Goal: Browse casually

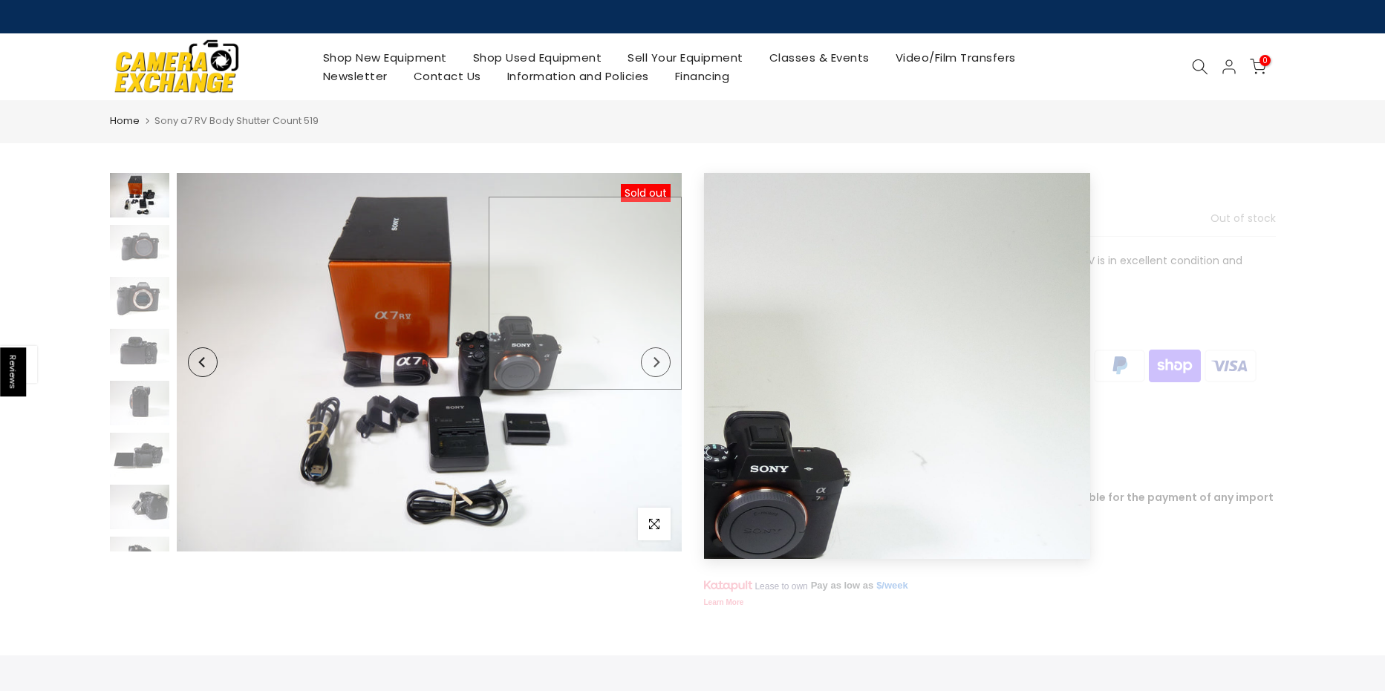
click at [594, 293] on img at bounding box center [429, 362] width 505 height 379
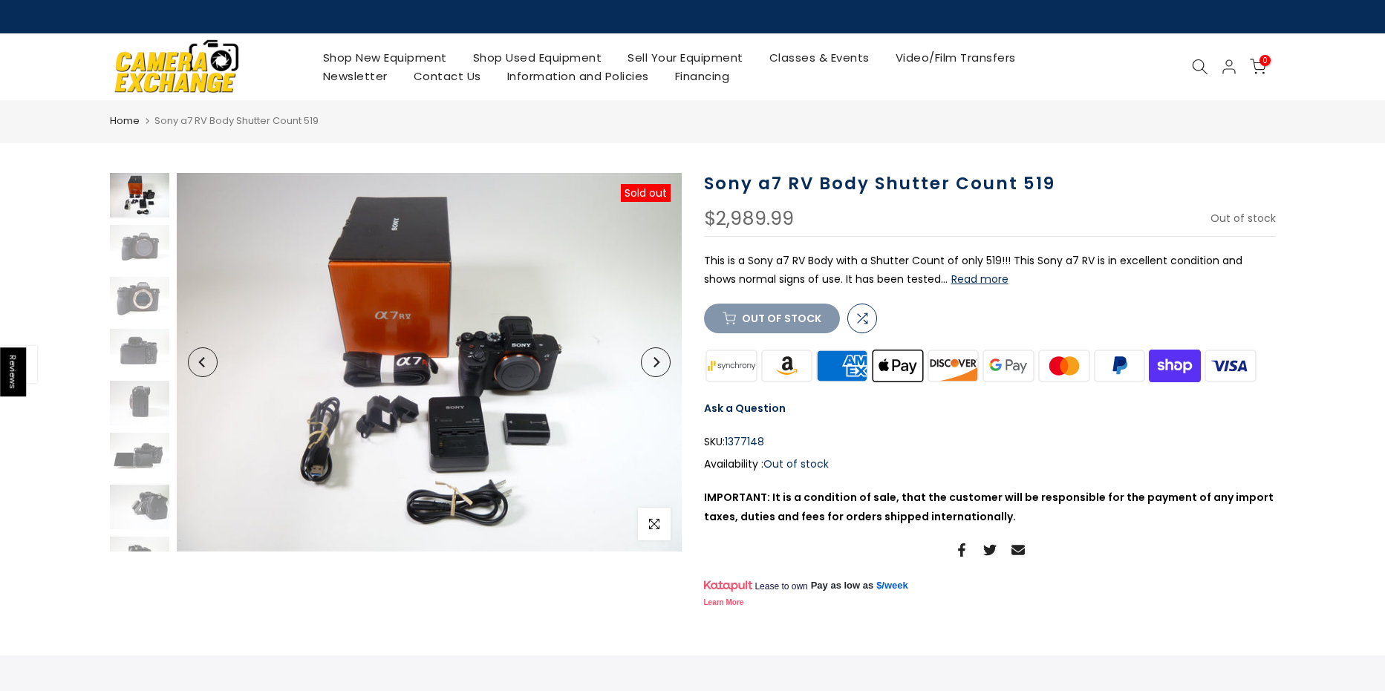
click at [658, 370] on button "Next" at bounding box center [656, 362] width 30 height 30
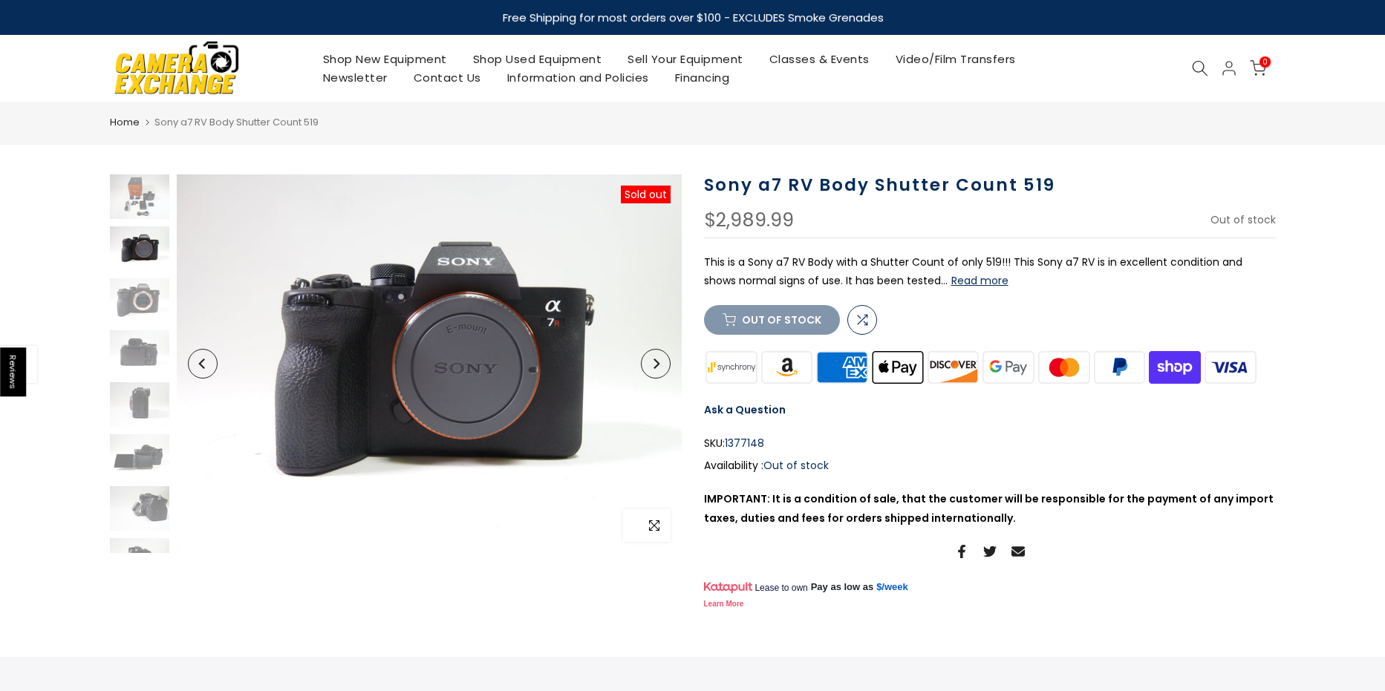
click at [657, 525] on icon "button" at bounding box center [654, 526] width 10 height 12
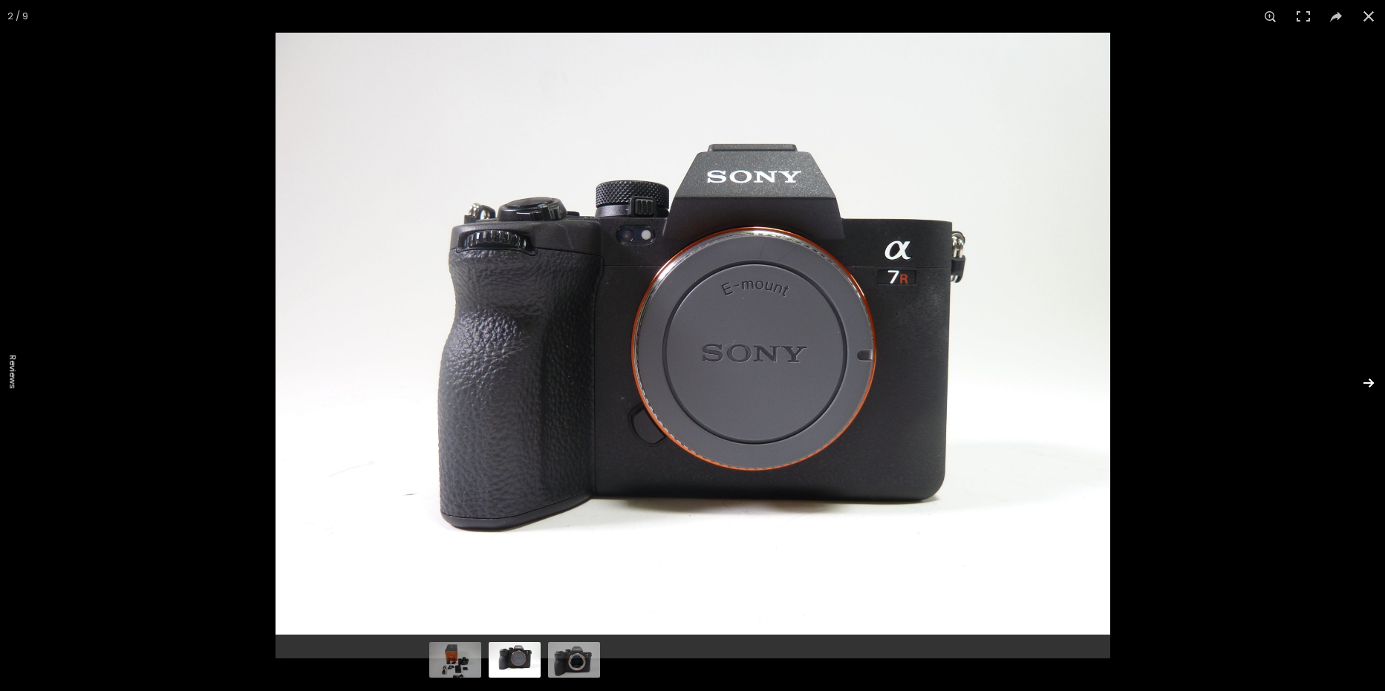
click at [1364, 382] on button at bounding box center [1359, 383] width 52 height 74
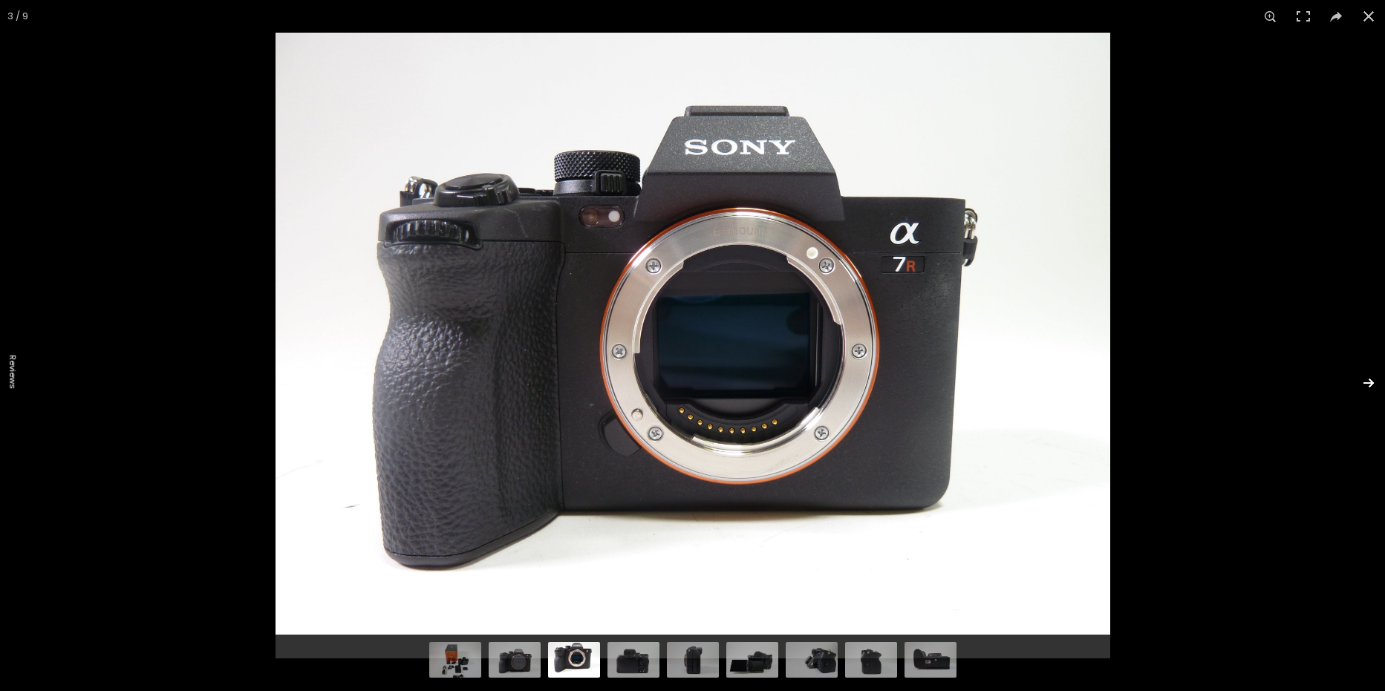
click at [1364, 382] on button at bounding box center [1359, 383] width 52 height 74
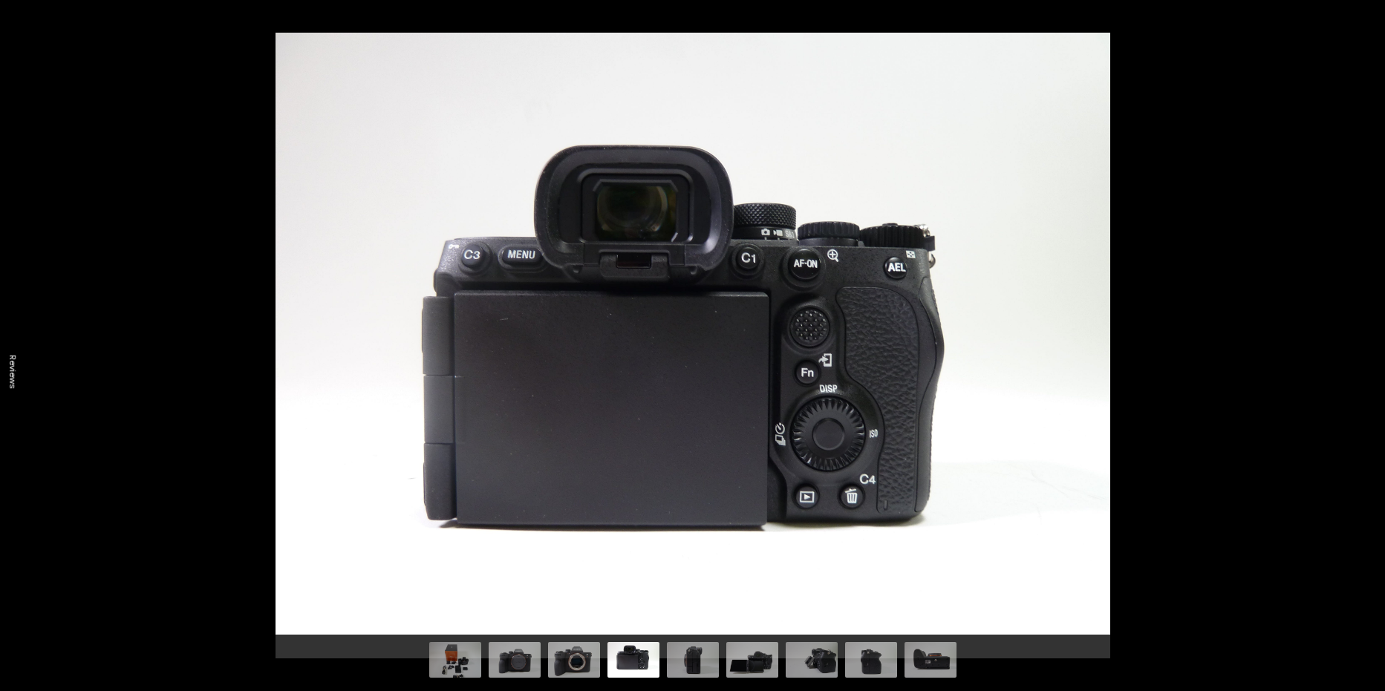
click at [1364, 382] on button at bounding box center [1359, 383] width 52 height 74
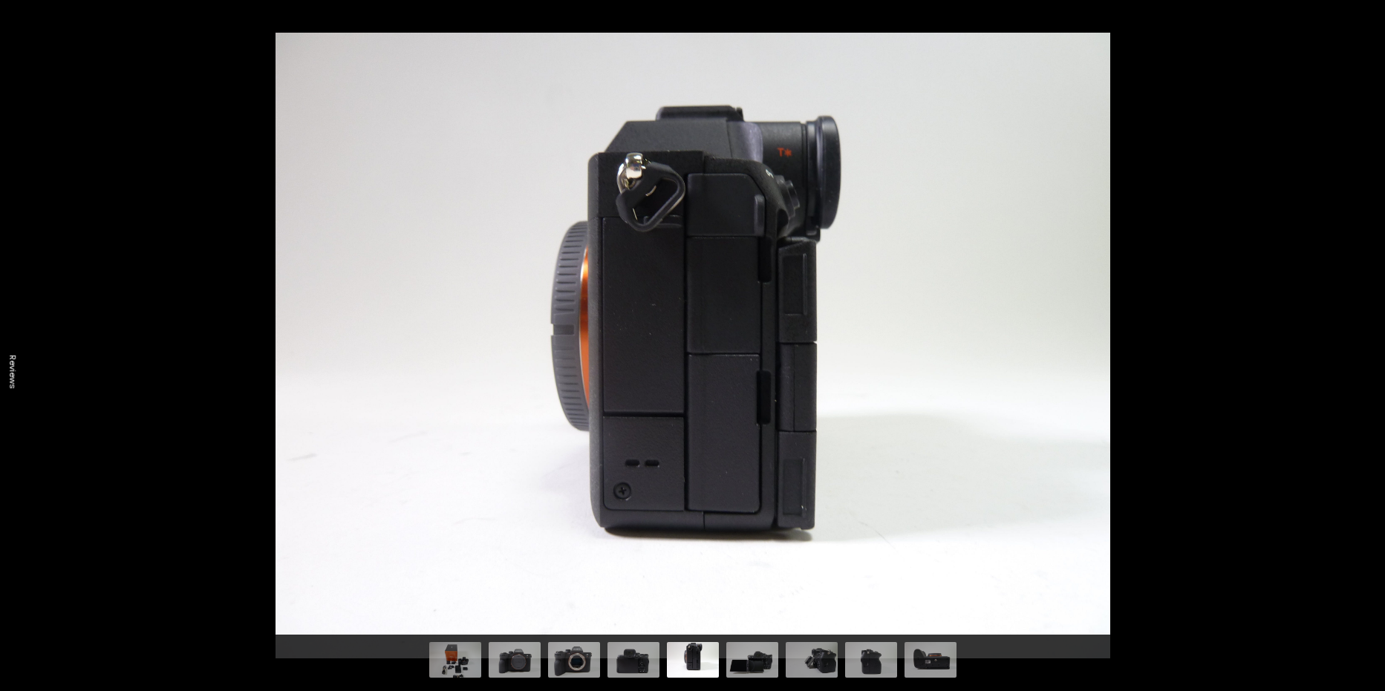
click at [1364, 382] on button at bounding box center [1359, 383] width 52 height 74
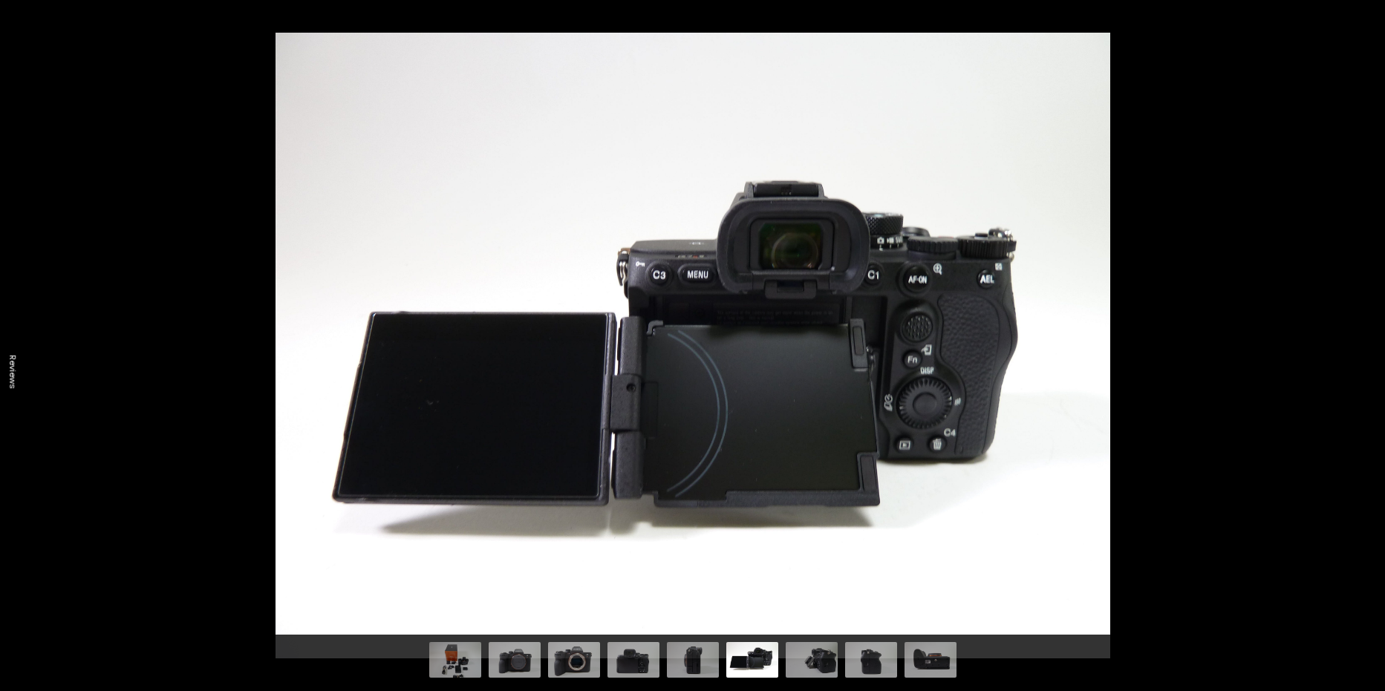
click at [1364, 382] on button at bounding box center [1359, 383] width 52 height 74
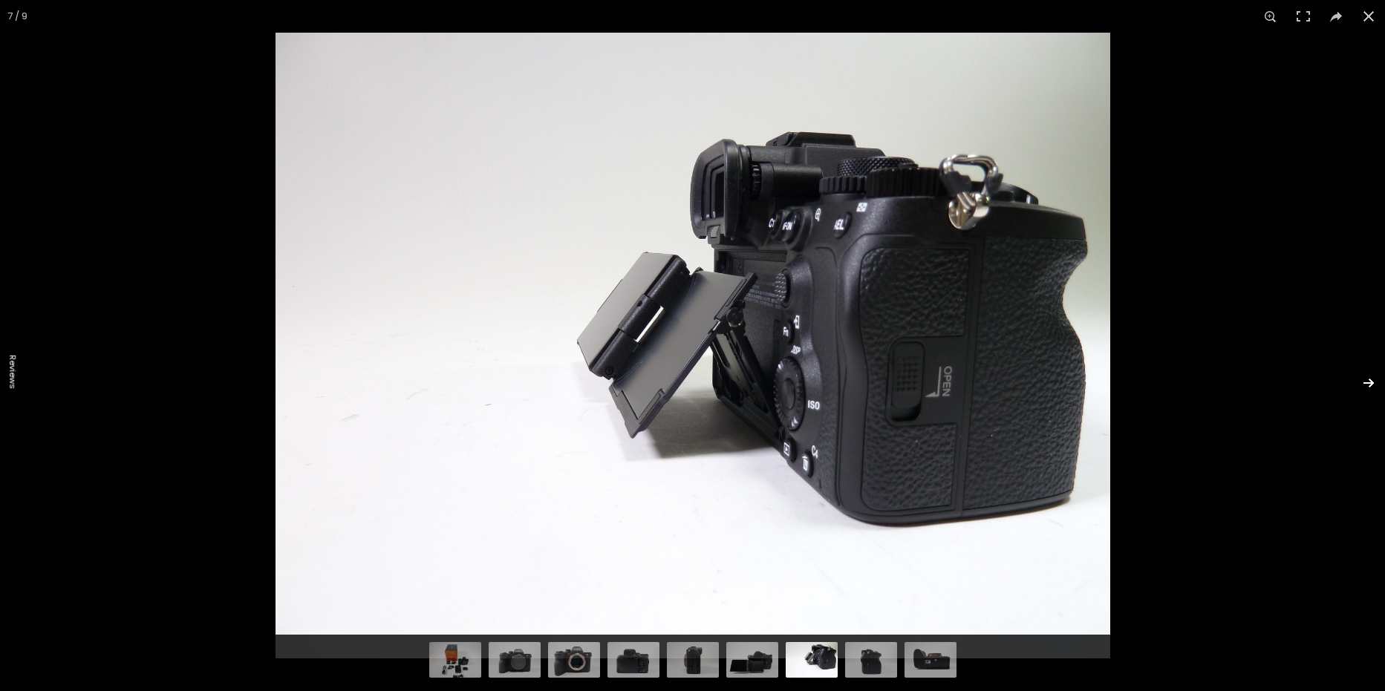
click at [1366, 382] on button at bounding box center [1359, 383] width 52 height 74
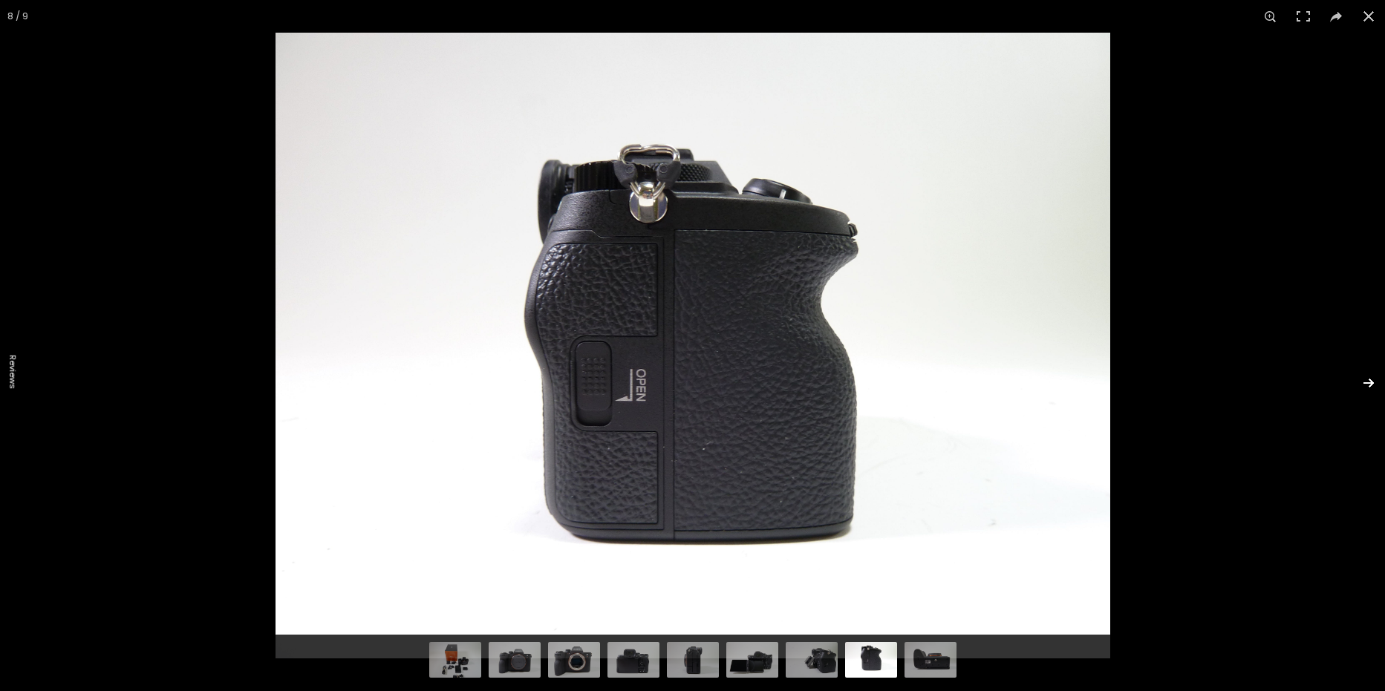
click at [1366, 382] on button at bounding box center [1359, 383] width 52 height 74
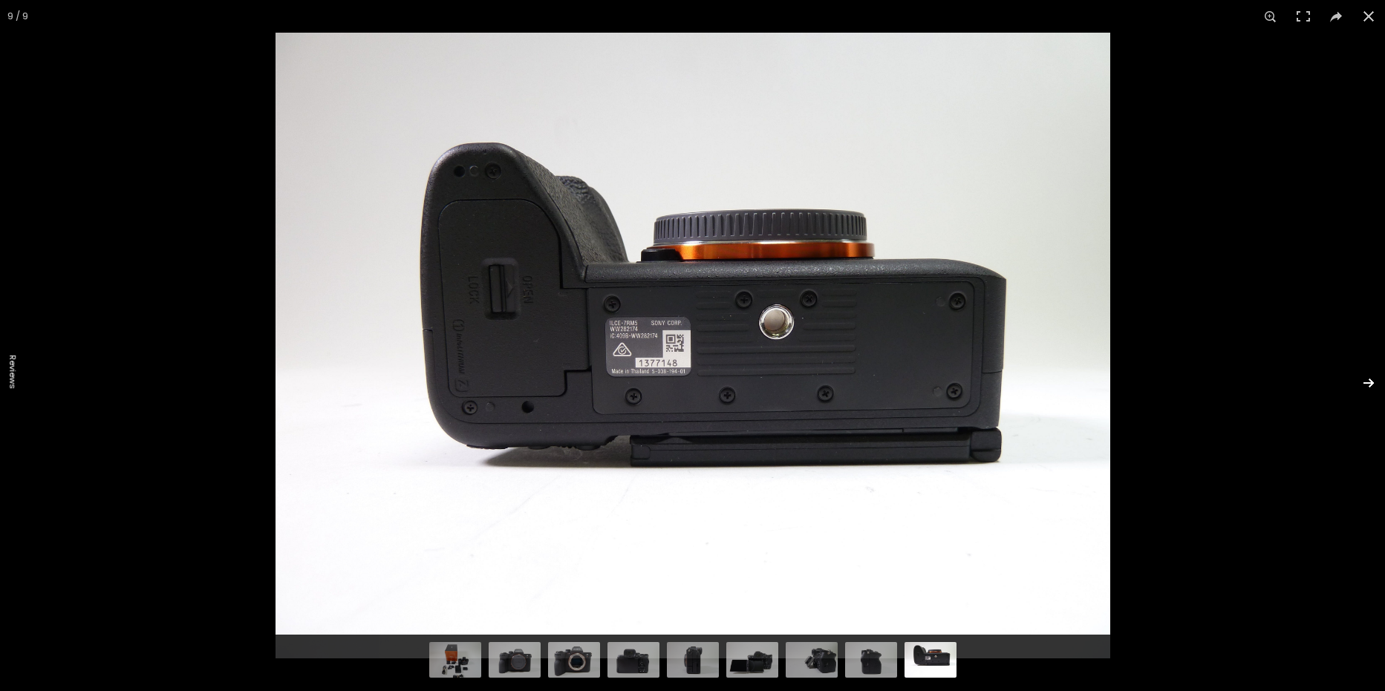
click at [1366, 382] on button at bounding box center [1359, 383] width 52 height 74
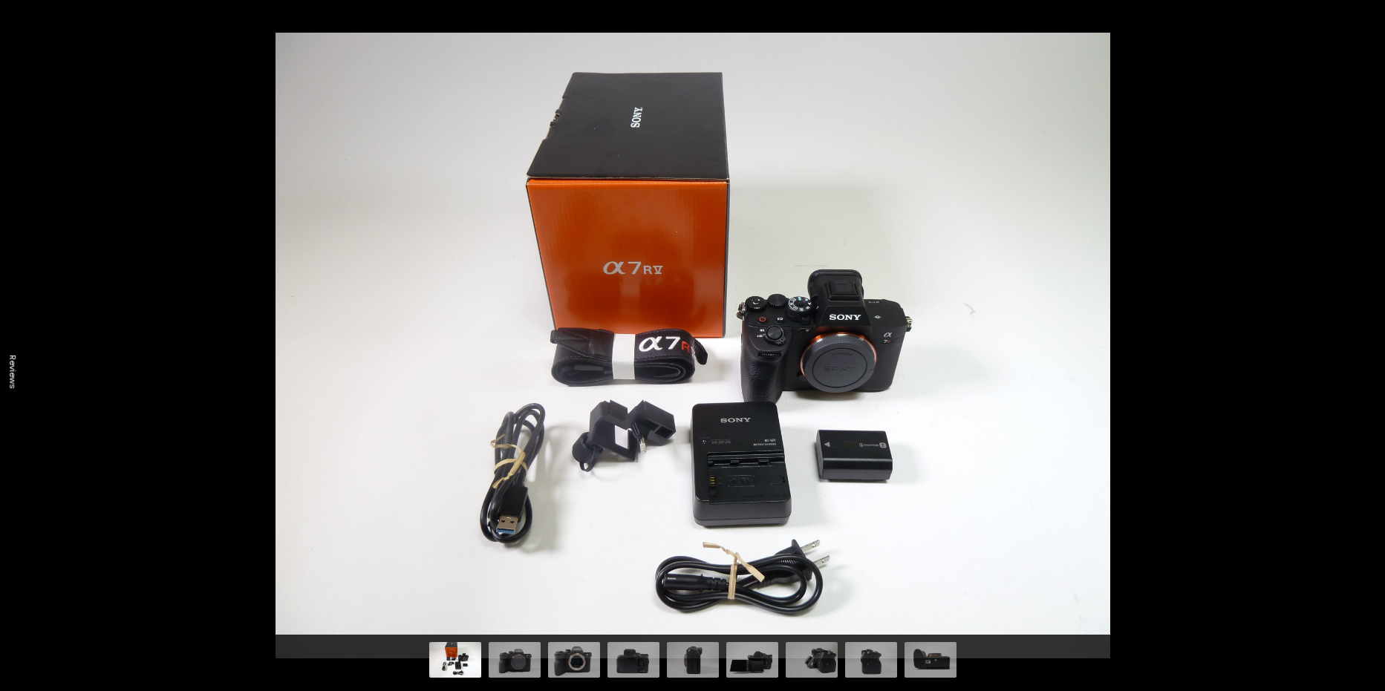
click at [1366, 382] on button at bounding box center [1359, 383] width 52 height 74
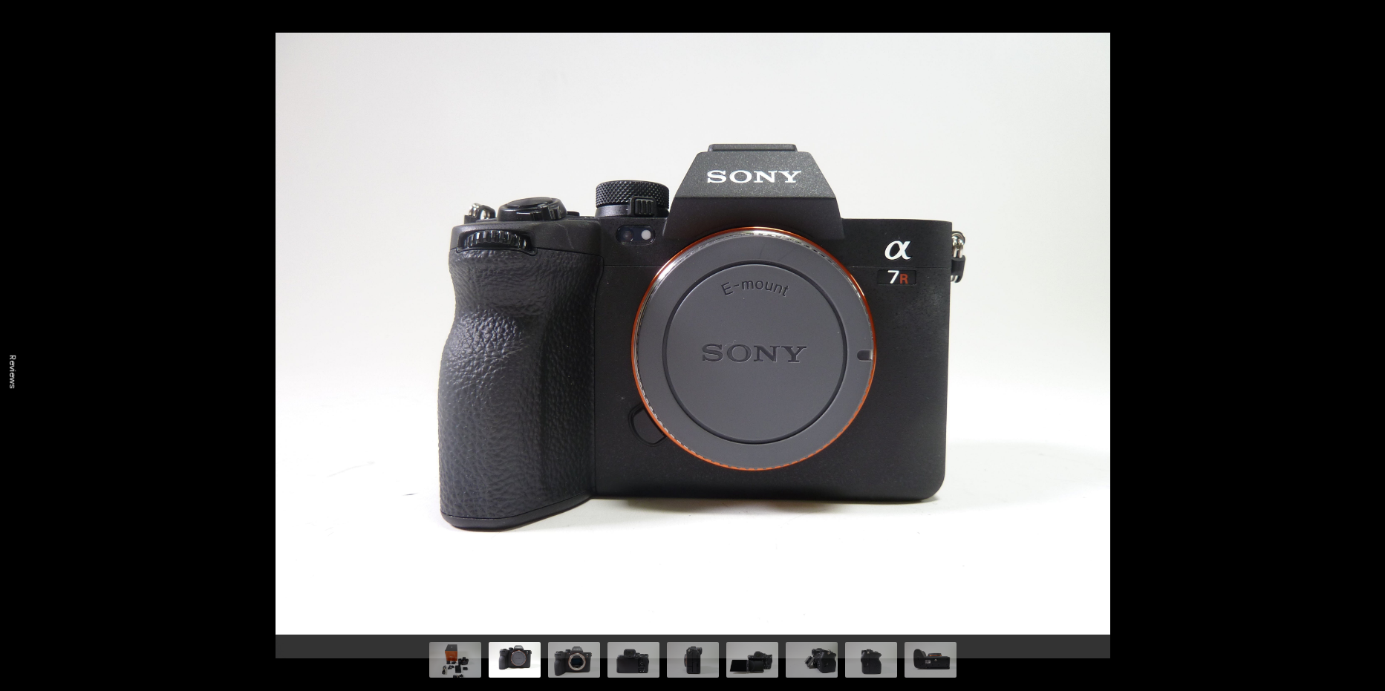
click at [1366, 382] on button at bounding box center [1359, 383] width 52 height 74
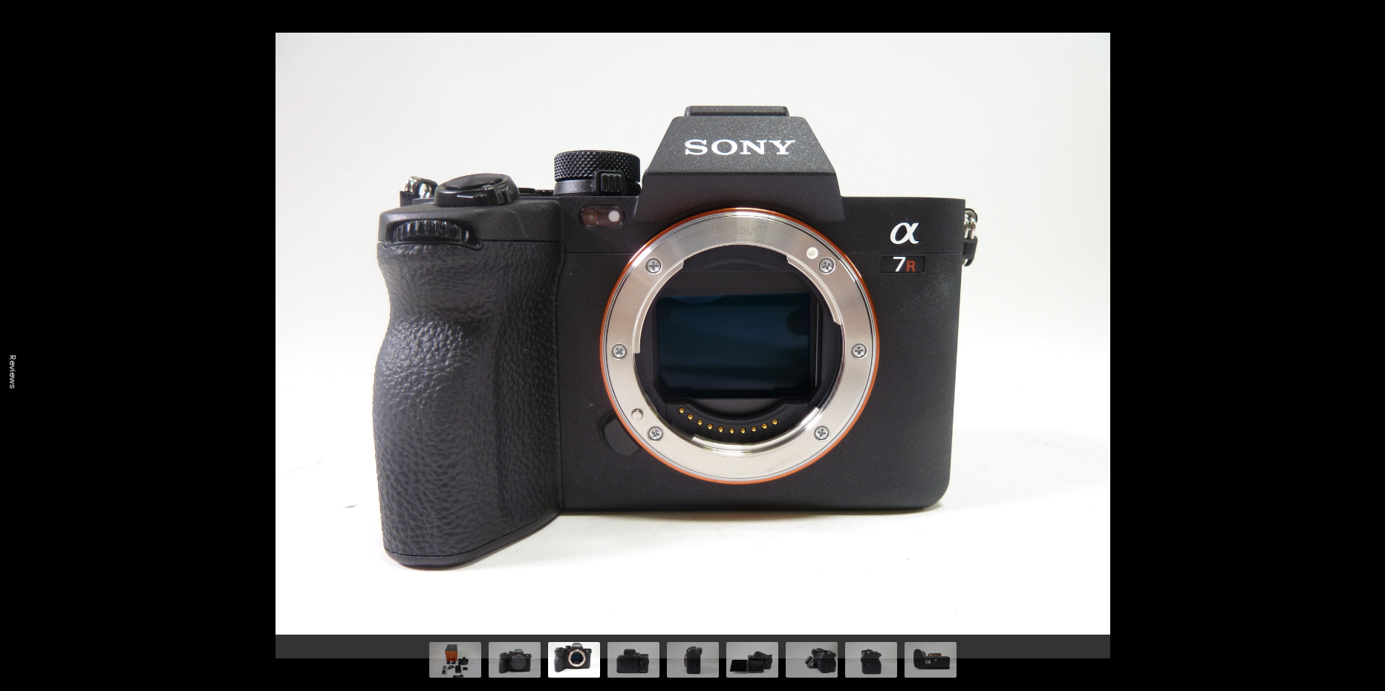
click at [1366, 382] on button at bounding box center [1359, 383] width 52 height 74
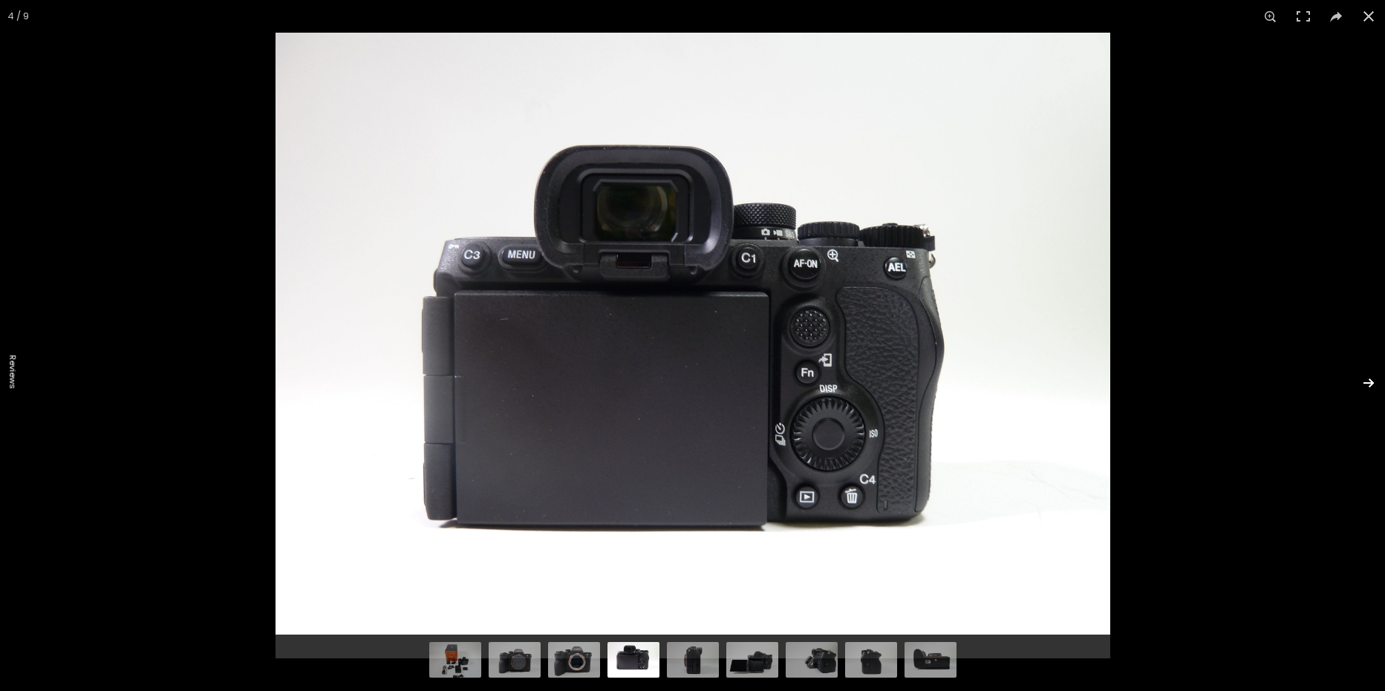
click at [1368, 381] on button at bounding box center [1359, 383] width 52 height 74
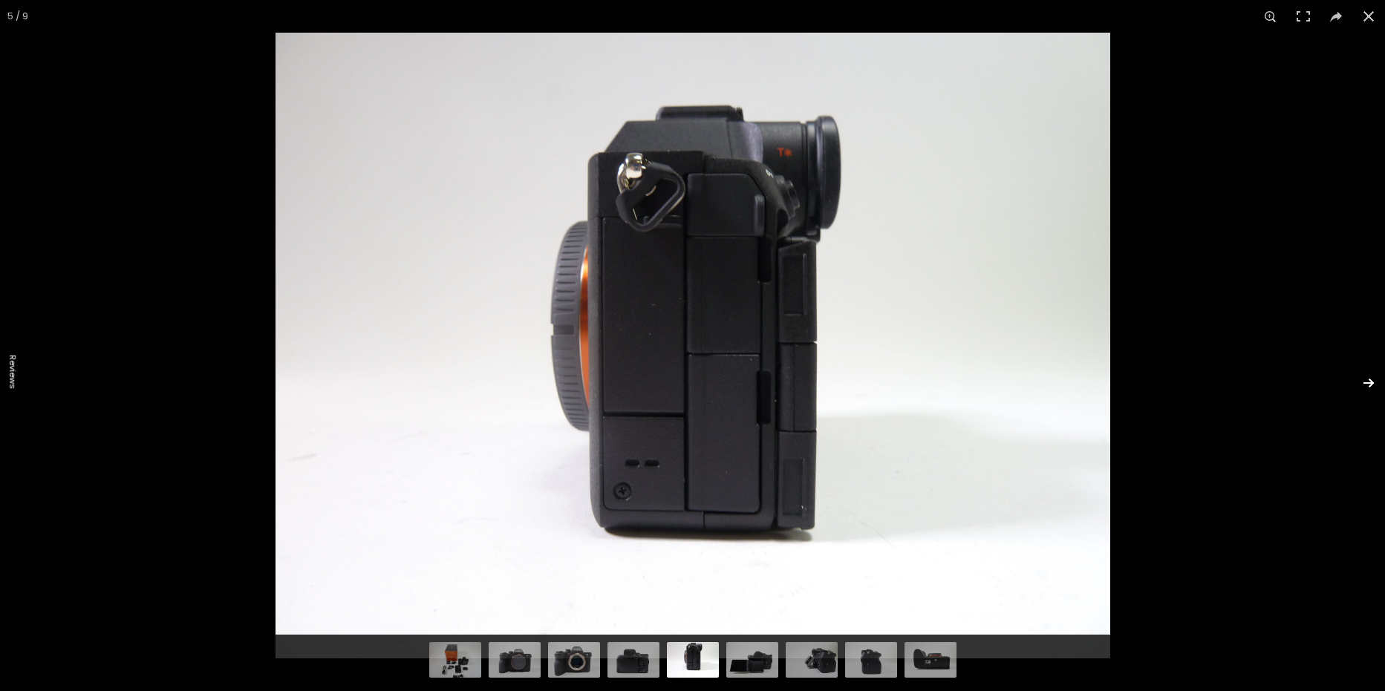
click at [1368, 379] on button at bounding box center [1359, 383] width 52 height 74
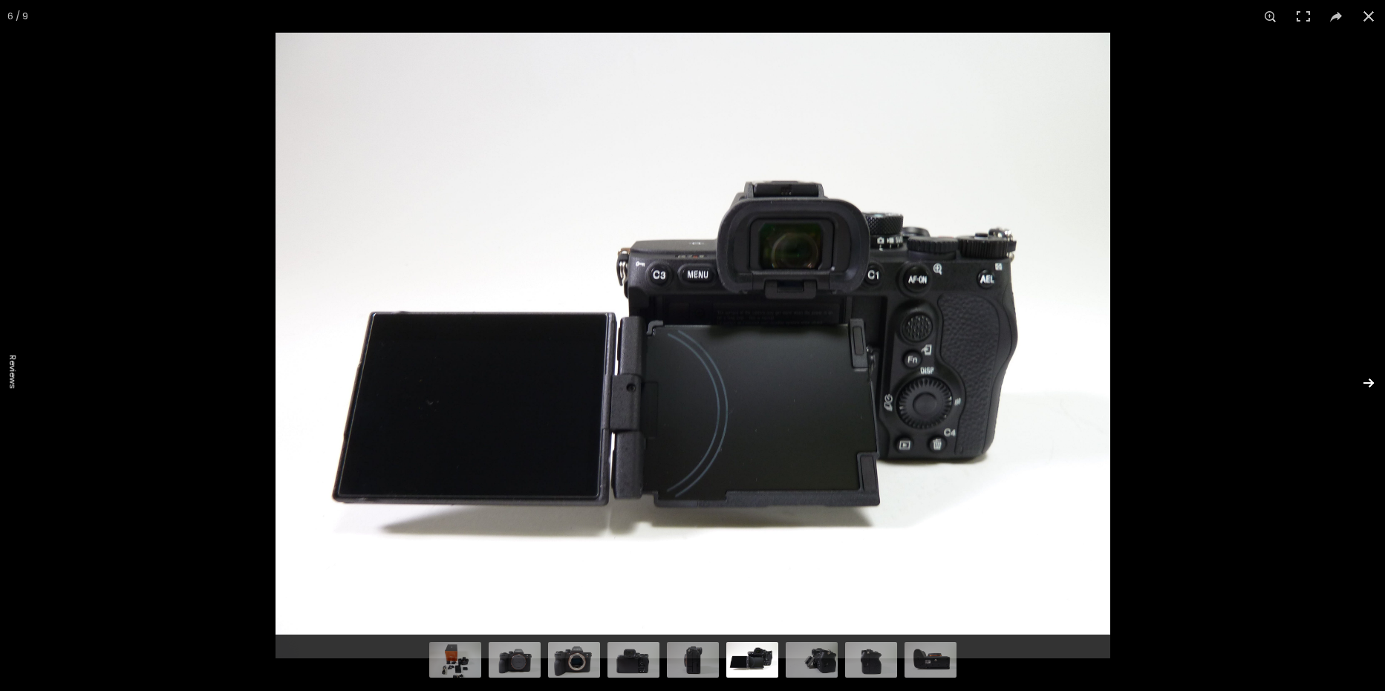
click at [1368, 379] on button at bounding box center [1359, 383] width 52 height 74
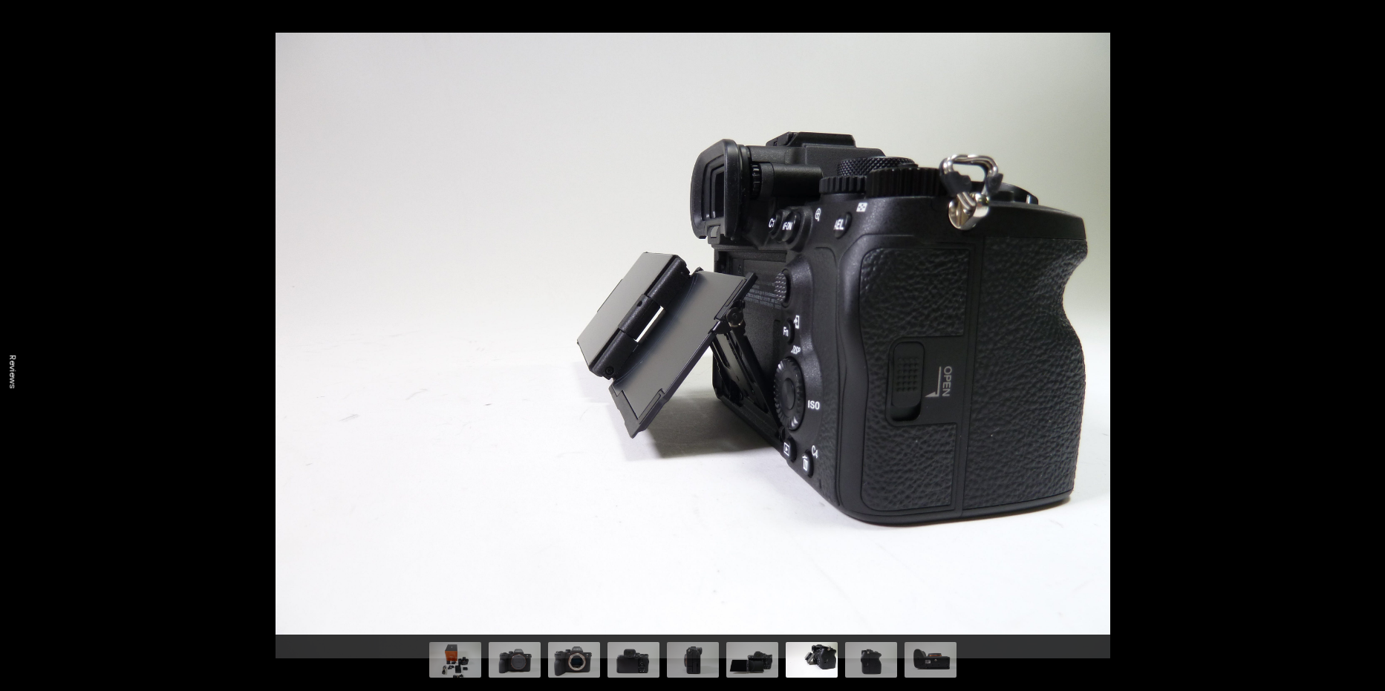
click at [1368, 379] on button at bounding box center [1359, 383] width 52 height 74
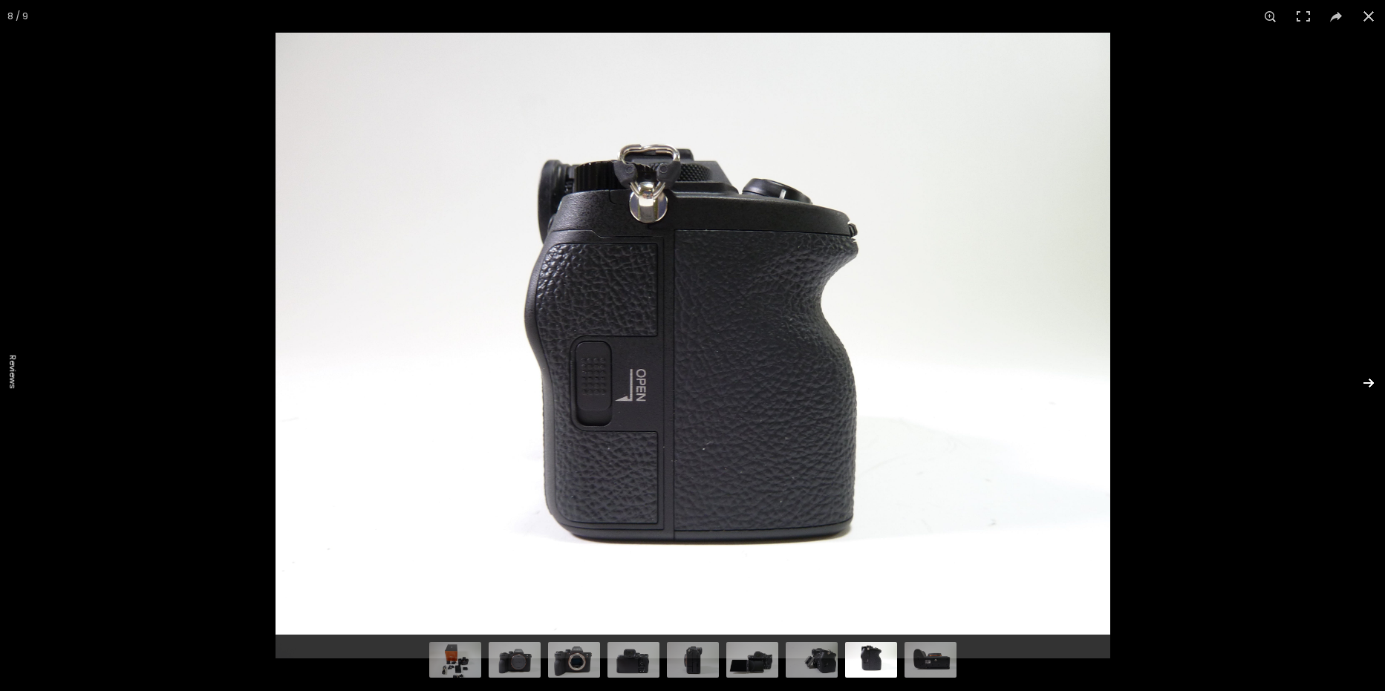
click at [1362, 382] on button at bounding box center [1359, 383] width 52 height 74
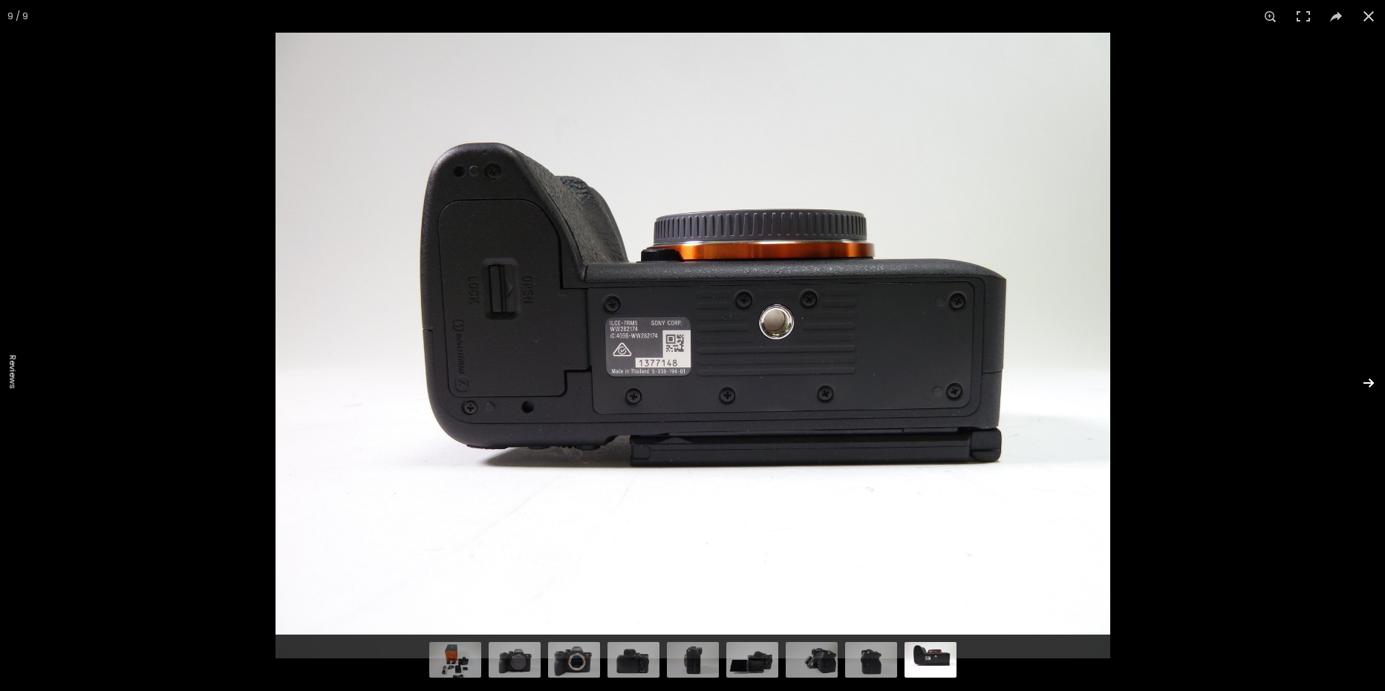
click at [1362, 382] on button at bounding box center [1359, 383] width 52 height 74
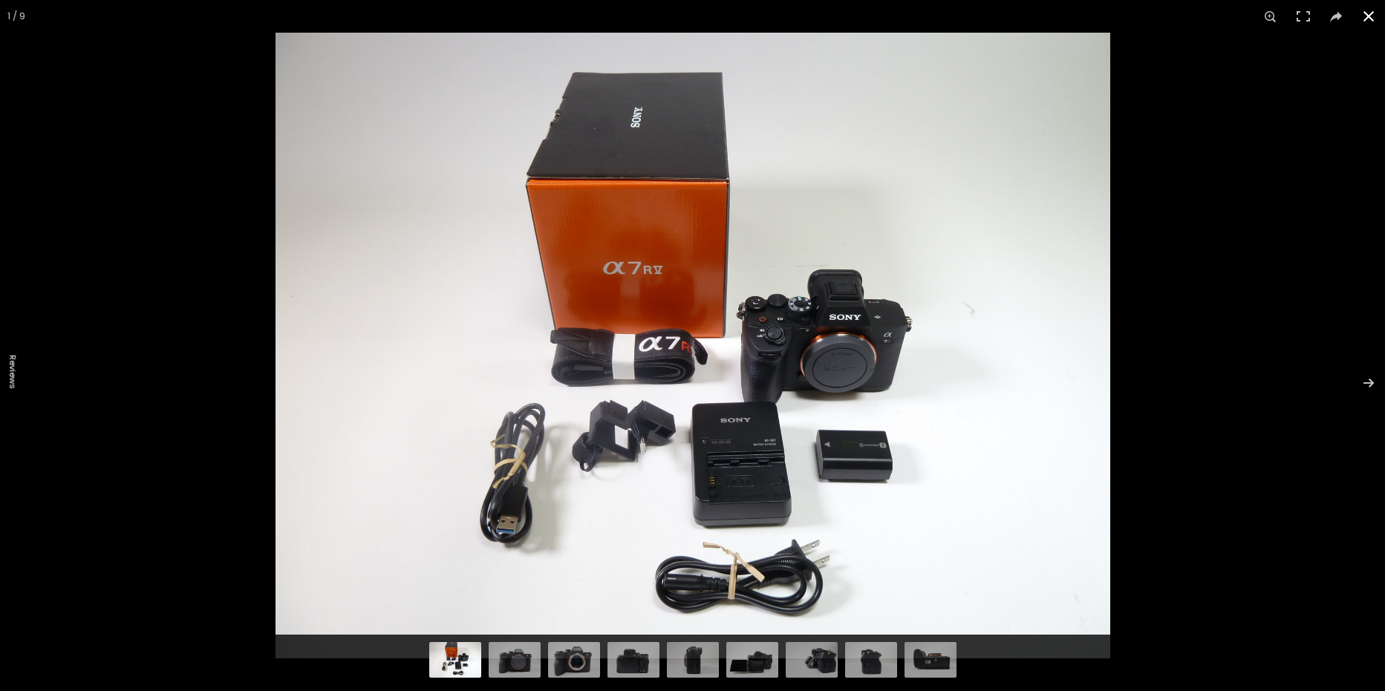
click at [1370, 15] on button at bounding box center [1368, 16] width 33 height 33
